Goal: Information Seeking & Learning: Learn about a topic

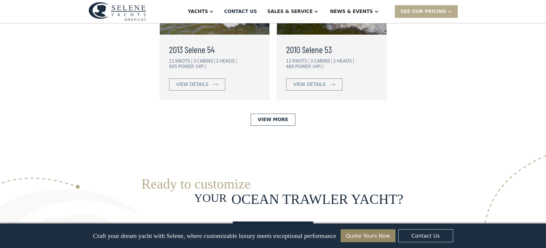
scroll to position [1566, 0]
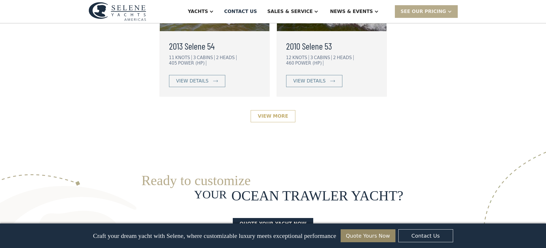
click at [268, 110] on link "View More" at bounding box center [273, 116] width 45 height 12
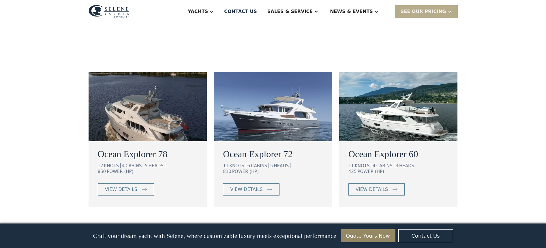
scroll to position [336, 0]
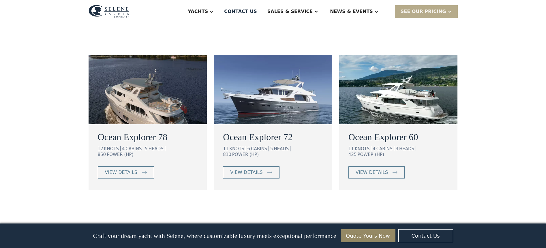
click at [276, 82] on img at bounding box center [273, 89] width 119 height 69
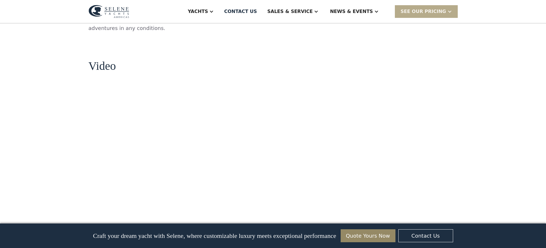
scroll to position [550, 0]
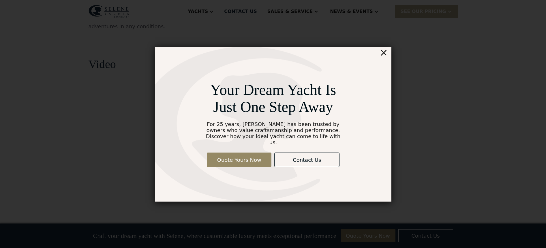
click at [385, 55] on div "×" at bounding box center [383, 53] width 8 height 12
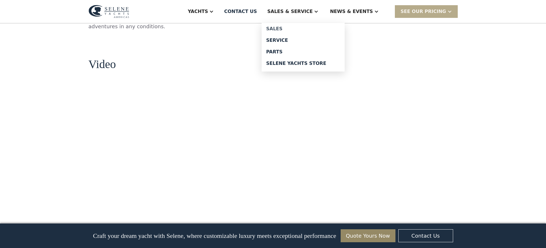
click at [295, 27] on div "Sales" at bounding box center [303, 29] width 74 height 5
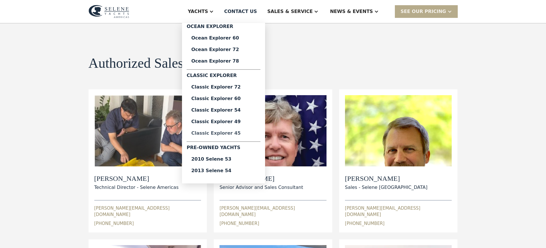
click at [244, 132] on div "Classic Explorer 45" at bounding box center [223, 133] width 65 height 5
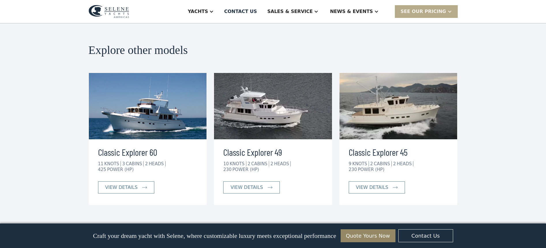
scroll to position [1017, 0]
